Goal: Task Accomplishment & Management: Use online tool/utility

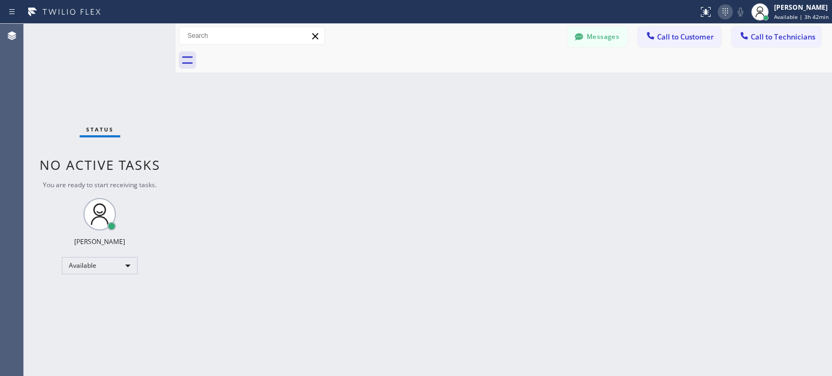
click at [719, 15] on icon at bounding box center [724, 11] width 13 height 13
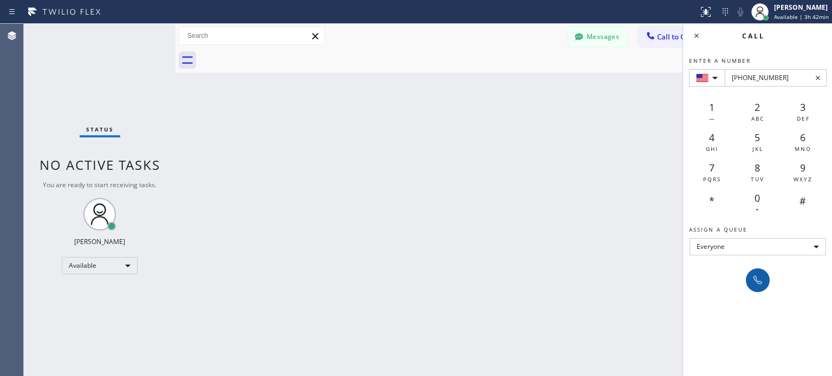
type input "[PHONE_NUMBER]"
click at [751, 274] on icon at bounding box center [757, 280] width 13 height 13
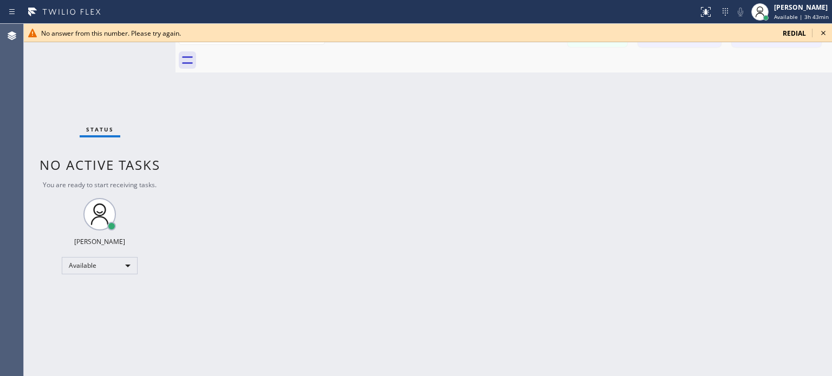
click at [821, 32] on icon at bounding box center [822, 33] width 13 height 13
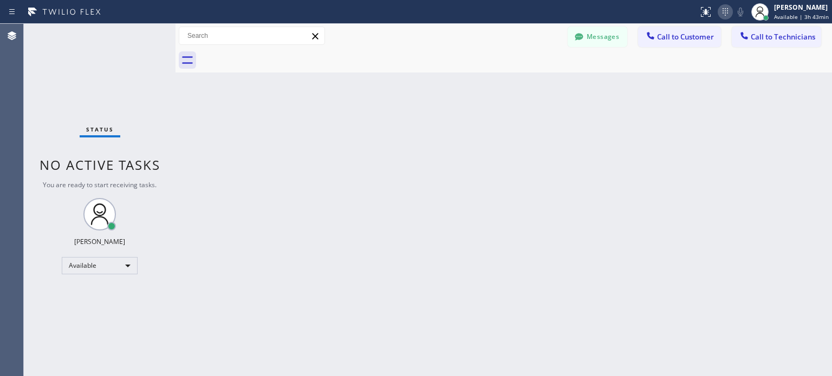
click at [728, 15] on icon at bounding box center [724, 11] width 13 height 13
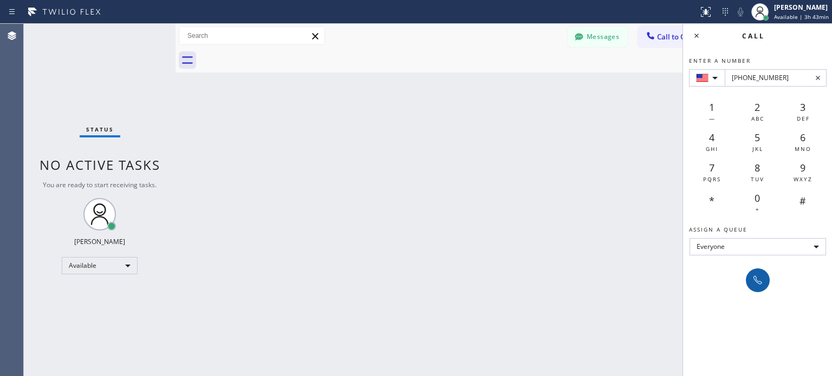
type input "[PHONE_NUMBER]"
click at [754, 280] on icon at bounding box center [757, 280] width 9 height 9
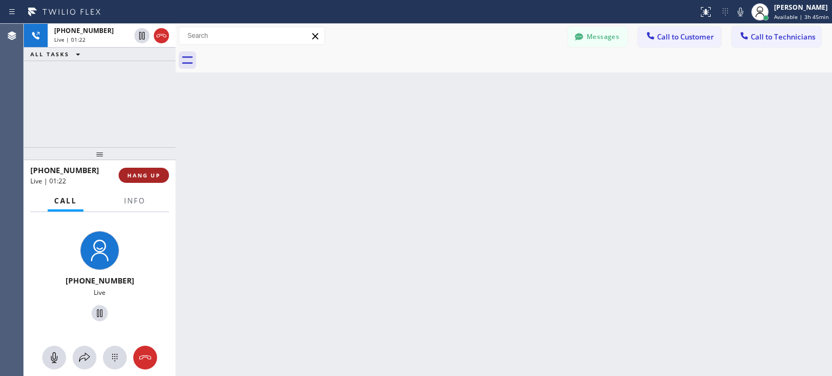
click at [158, 178] on span "HANG UP" at bounding box center [143, 176] width 33 height 8
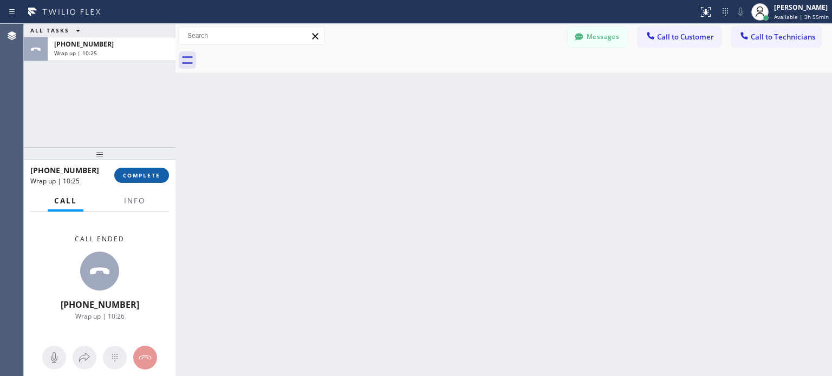
click at [147, 179] on span "COMPLETE" at bounding box center [141, 176] width 37 height 8
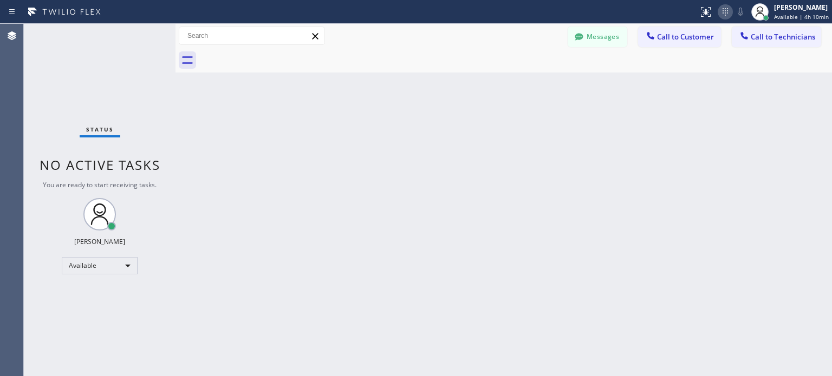
click at [725, 14] on icon at bounding box center [724, 11] width 13 height 13
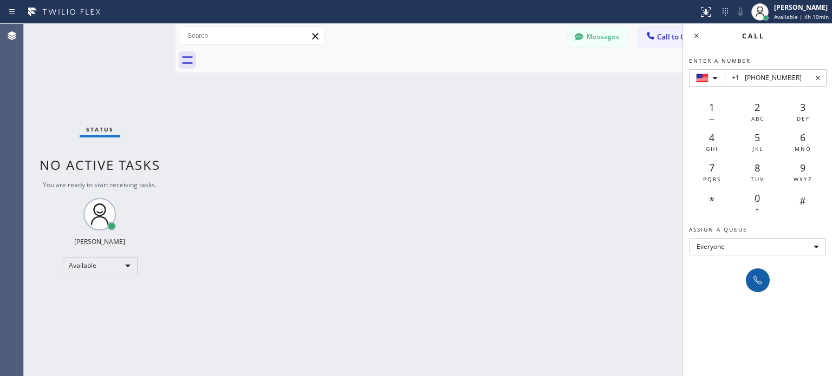
type input "+1 [PHONE_NUMBER]"
click at [765, 284] on button at bounding box center [758, 281] width 24 height 24
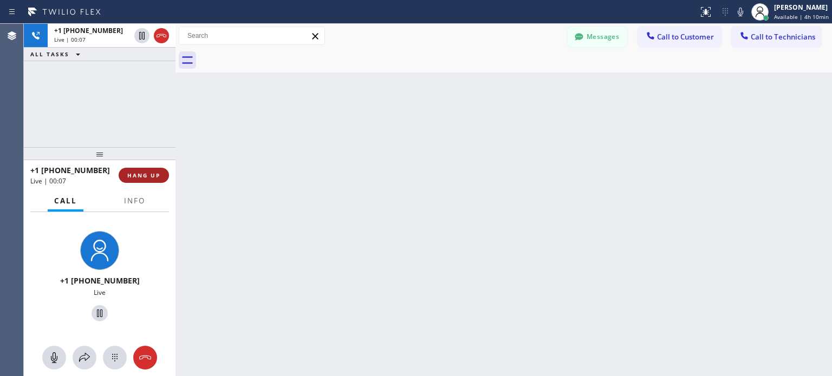
click at [148, 179] on span "HANG UP" at bounding box center [143, 176] width 33 height 8
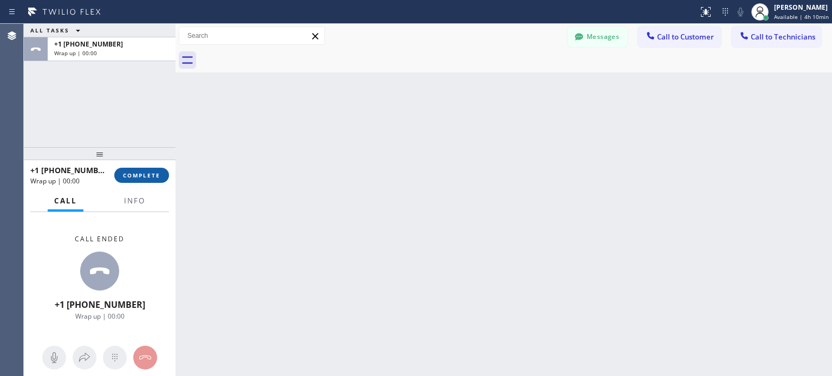
click at [152, 179] on span "COMPLETE" at bounding box center [141, 176] width 37 height 8
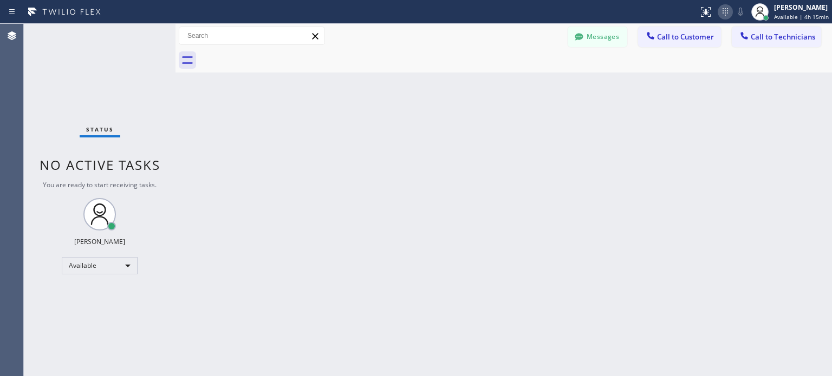
click at [724, 9] on icon at bounding box center [724, 11] width 13 height 13
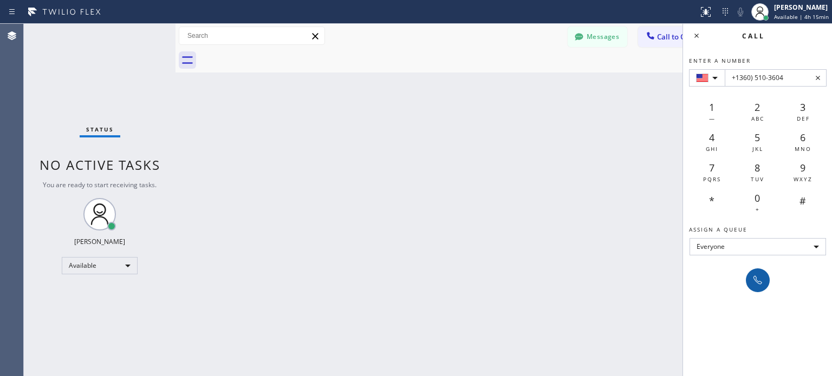
type input "+1360) 510-3604"
click at [751, 285] on icon at bounding box center [757, 280] width 13 height 13
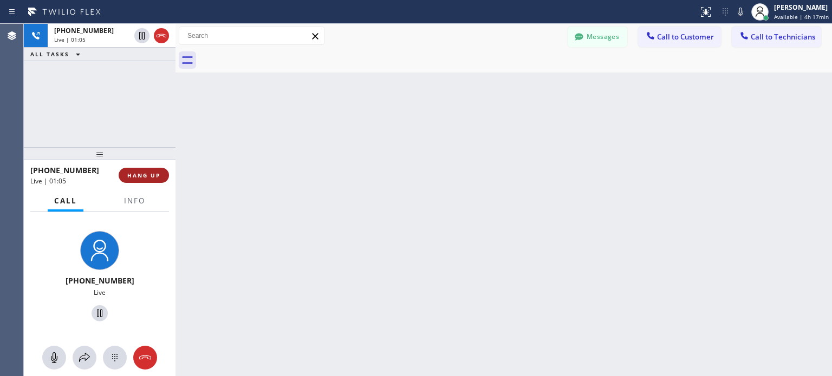
click at [157, 179] on button "HANG UP" at bounding box center [144, 175] width 50 height 15
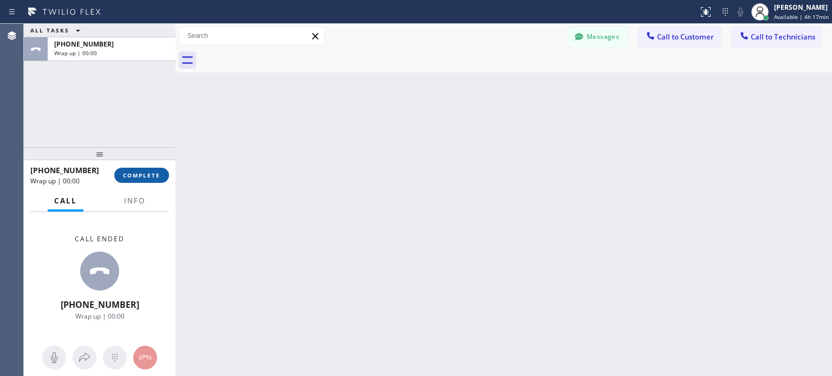
click at [150, 177] on span "COMPLETE" at bounding box center [141, 176] width 37 height 8
click at [723, 19] on div "Status report No issues detected If you experience an issue, please download th…" at bounding box center [763, 12] width 138 height 24
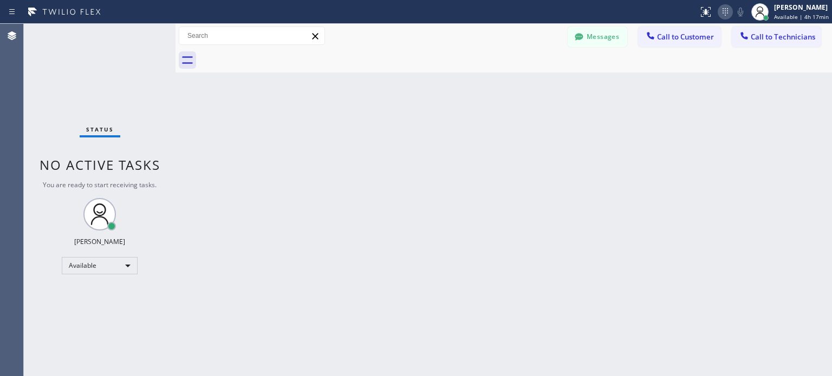
click at [723, 17] on icon at bounding box center [724, 11] width 13 height 13
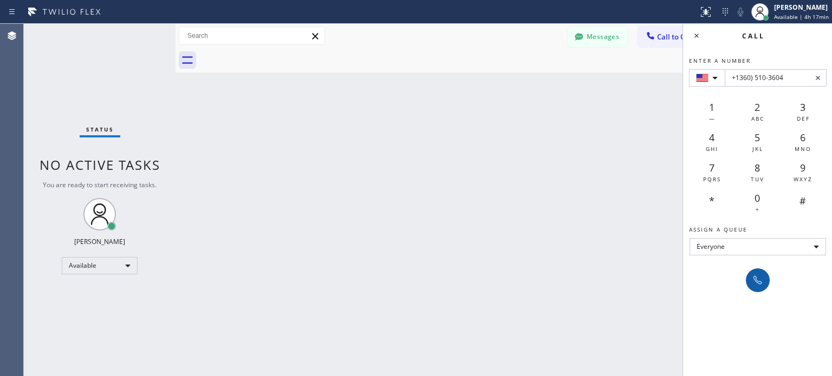
type input "+1360) 510-3604"
click at [756, 283] on icon at bounding box center [757, 280] width 13 height 13
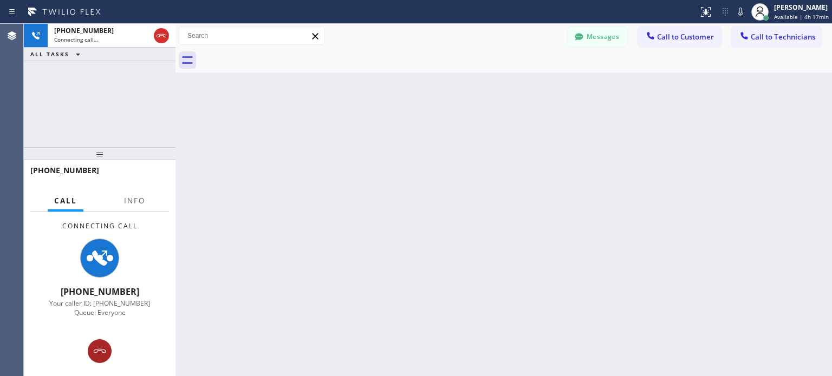
click at [101, 347] on icon at bounding box center [99, 351] width 13 height 13
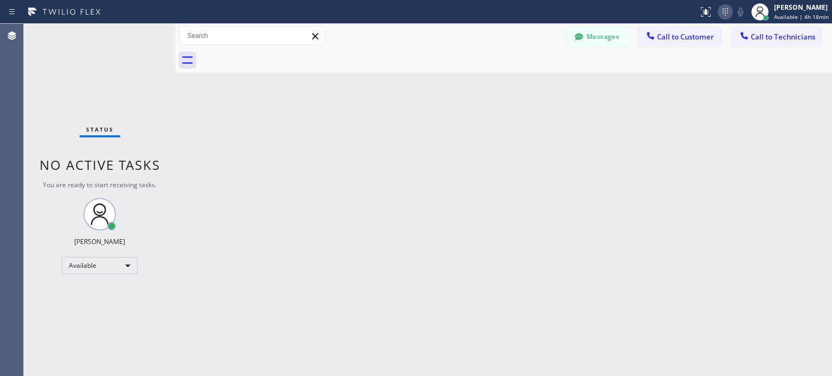
click at [721, 12] on icon at bounding box center [724, 11] width 13 height 13
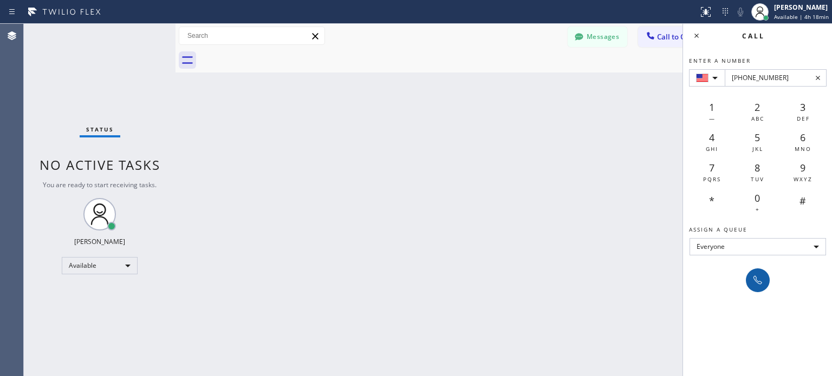
type input "[PHONE_NUMBER]"
click at [751, 276] on icon at bounding box center [757, 280] width 13 height 13
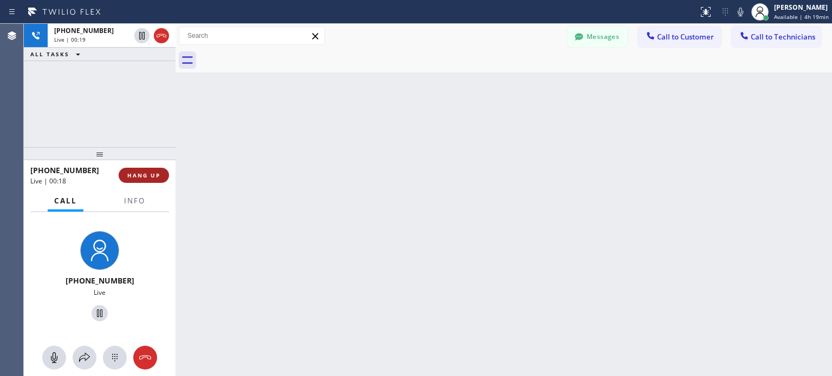
click at [147, 176] on span "HANG UP" at bounding box center [143, 176] width 33 height 8
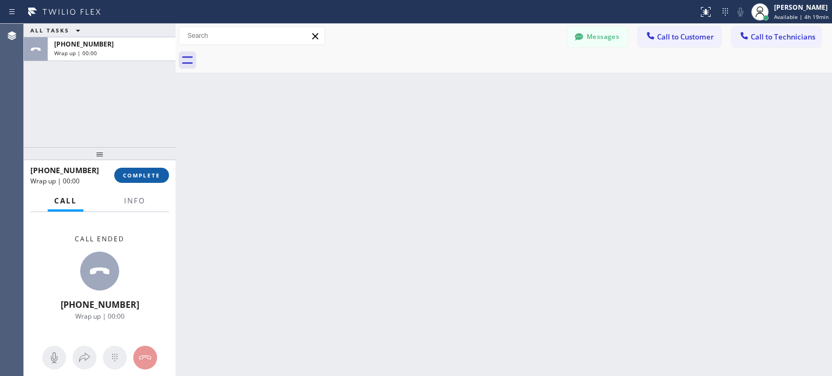
click at [149, 179] on button "COMPLETE" at bounding box center [141, 175] width 55 height 15
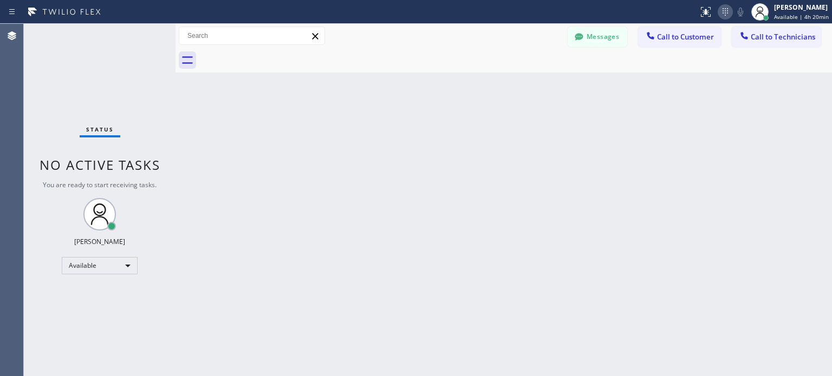
click at [722, 8] on icon at bounding box center [724, 11] width 13 height 13
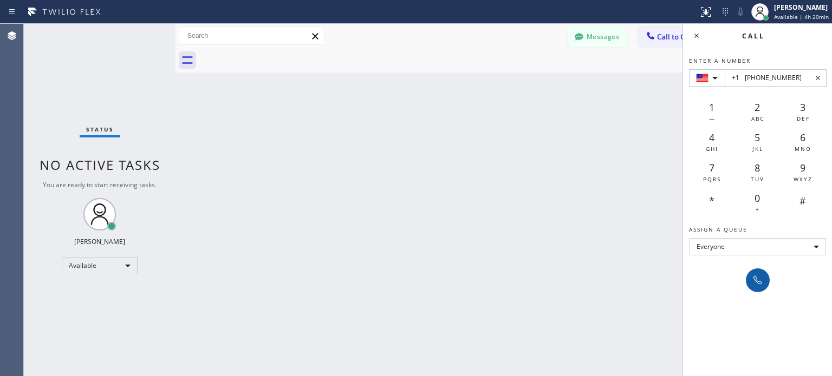
type input "+1 [PHONE_NUMBER]"
click at [755, 283] on icon at bounding box center [757, 280] width 13 height 13
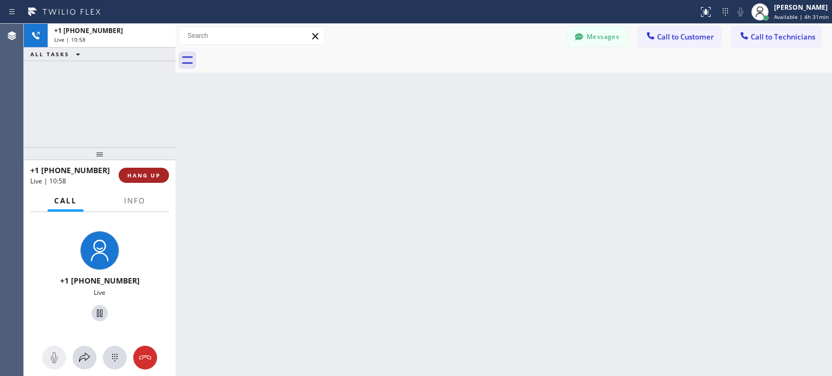
click at [138, 171] on button "HANG UP" at bounding box center [144, 175] width 50 height 15
